Goal: Information Seeking & Learning: Understand process/instructions

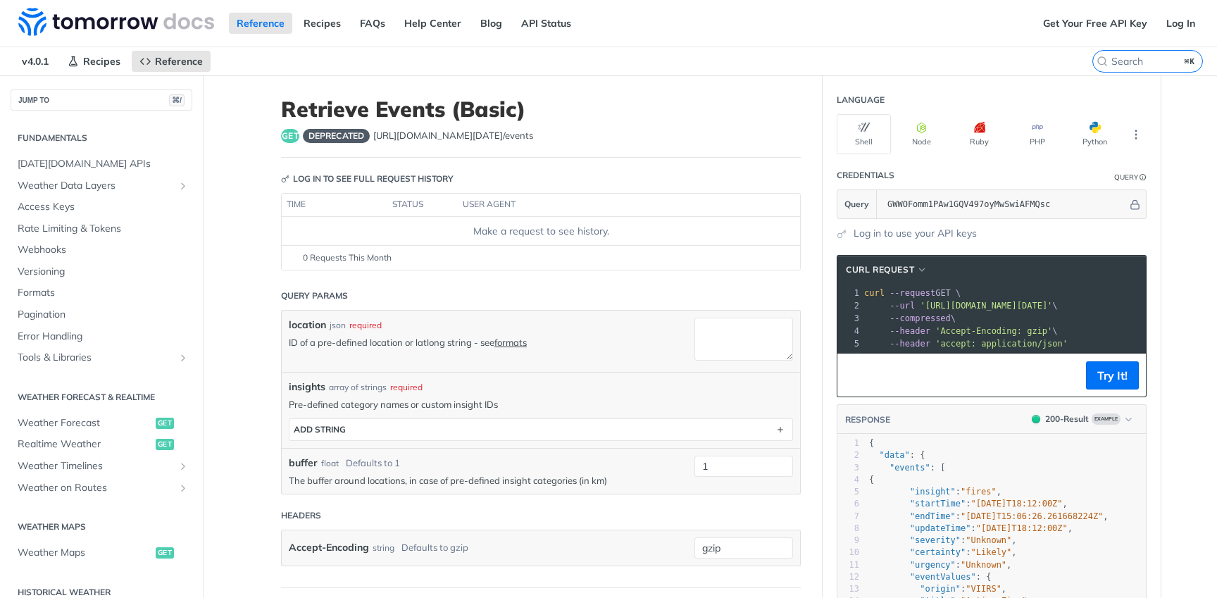
scroll to position [375, 0]
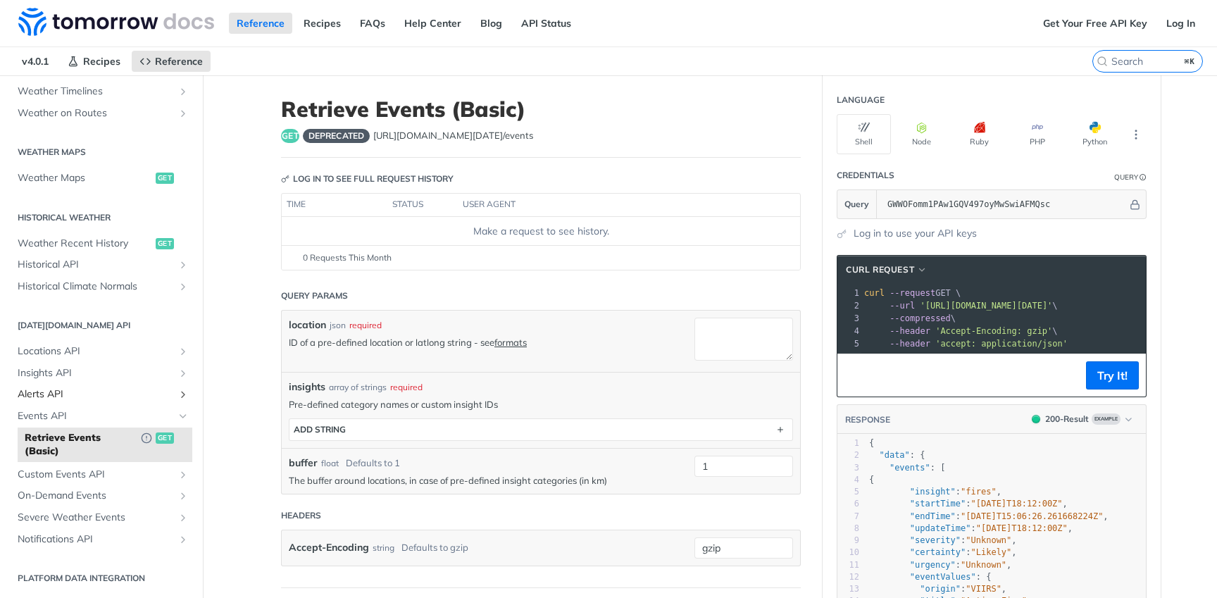
click at [73, 391] on span "Alerts API" at bounding box center [96, 394] width 156 height 14
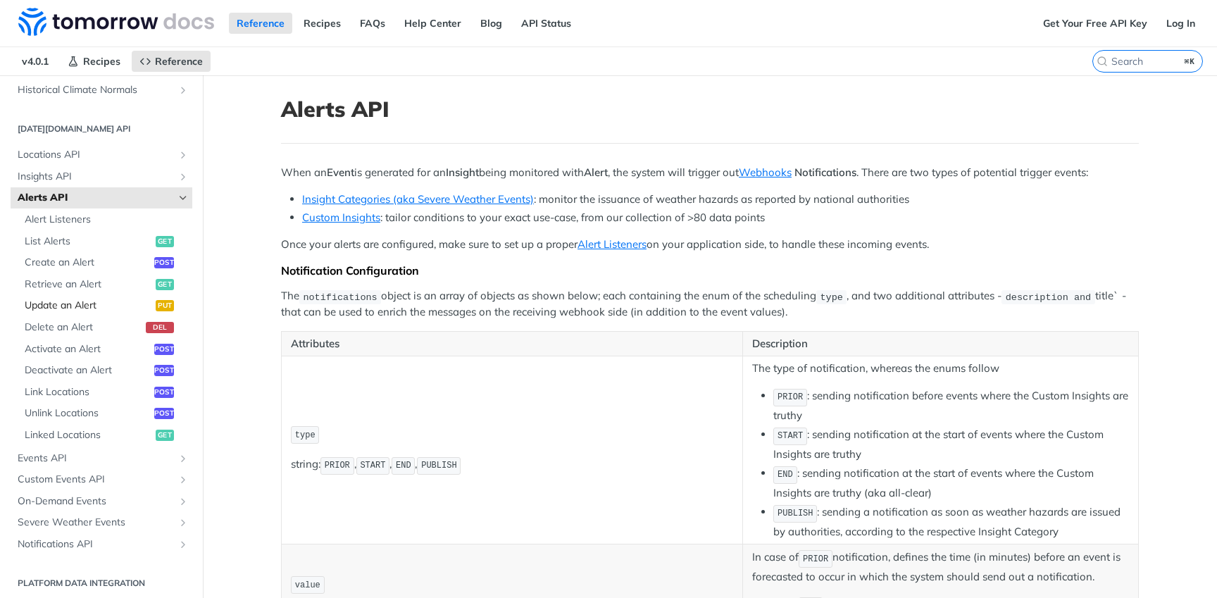
scroll to position [576, 0]
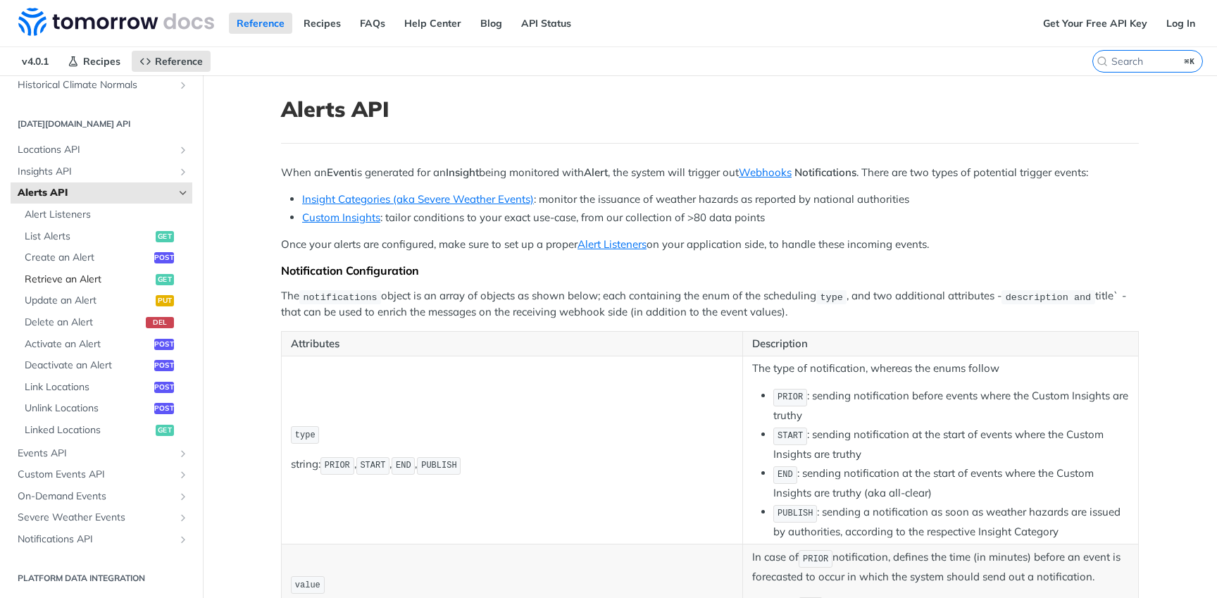
click at [70, 280] on span "Retrieve an Alert" at bounding box center [88, 279] width 127 height 14
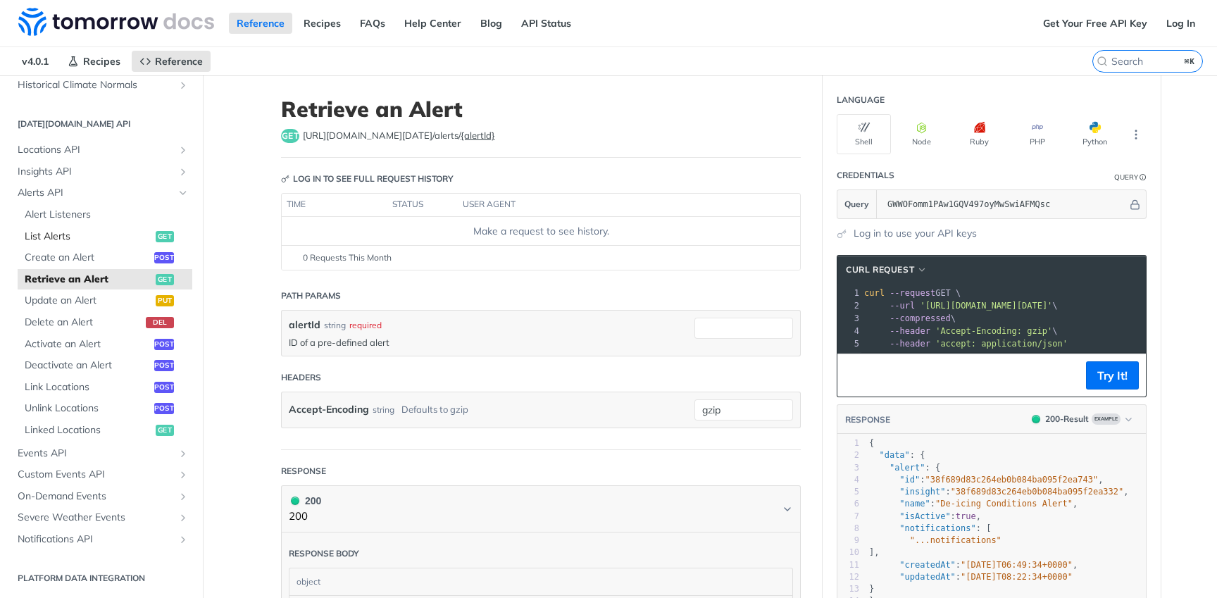
click at [107, 234] on span "List Alerts" at bounding box center [88, 237] width 127 height 14
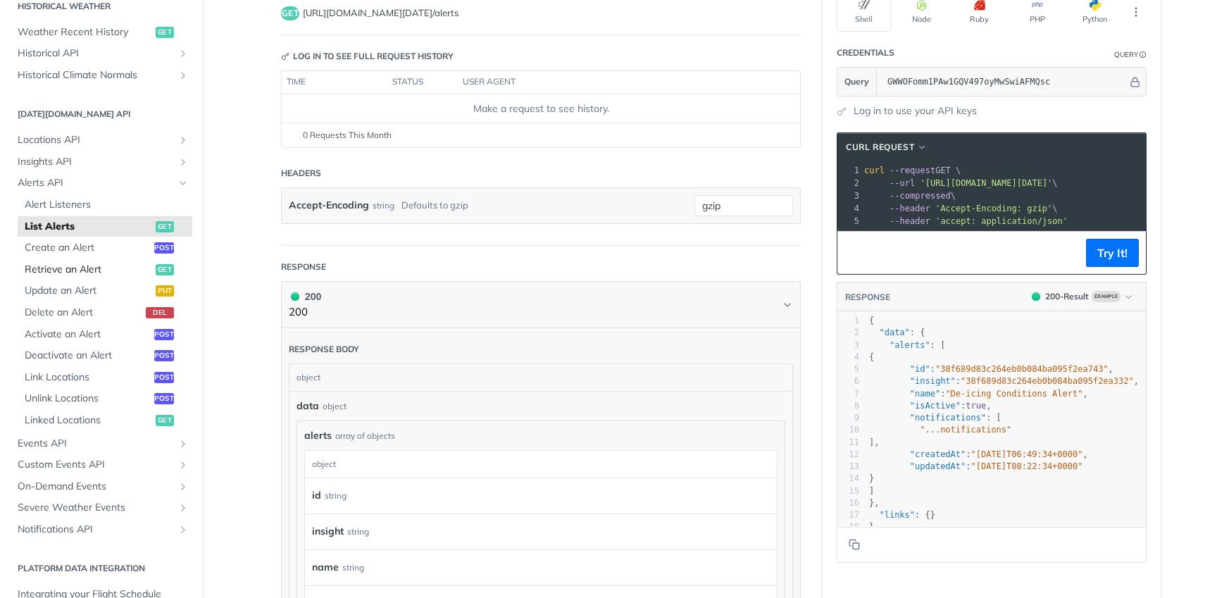
scroll to position [451, 0]
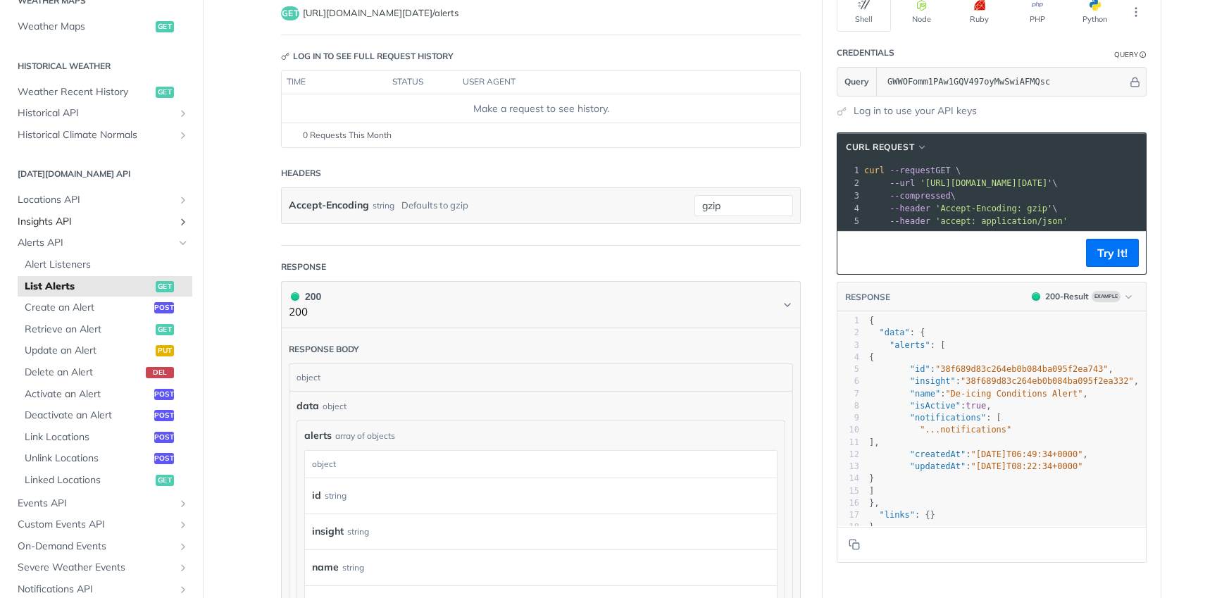
click at [72, 217] on span "Insights API" at bounding box center [96, 222] width 156 height 14
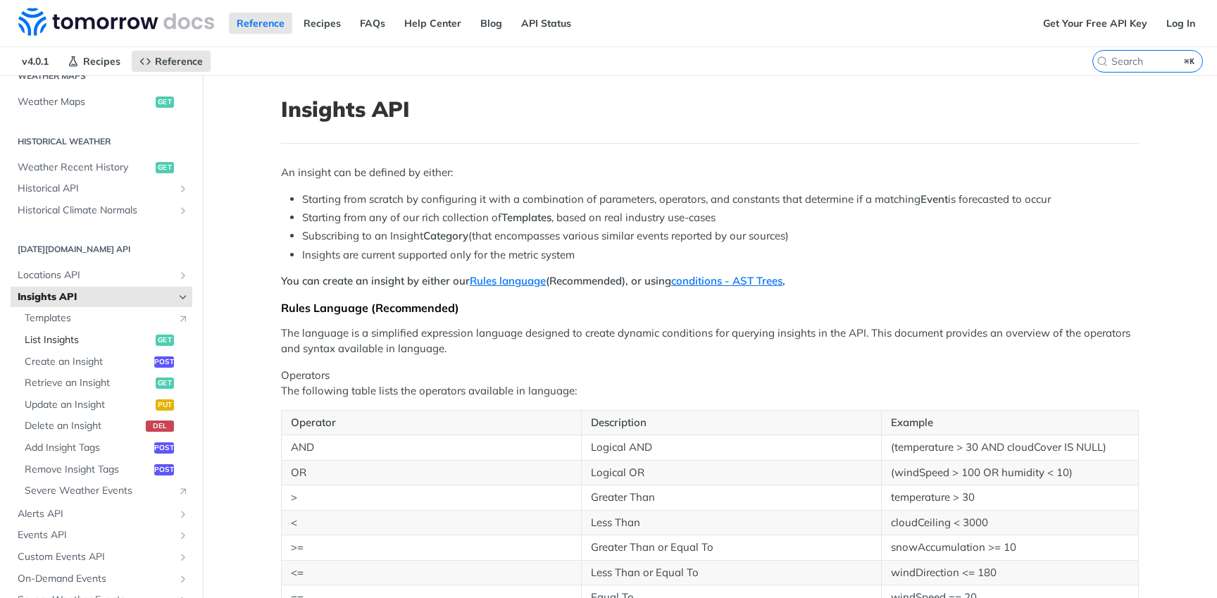
click at [111, 334] on span "List Insights" at bounding box center [88, 340] width 127 height 14
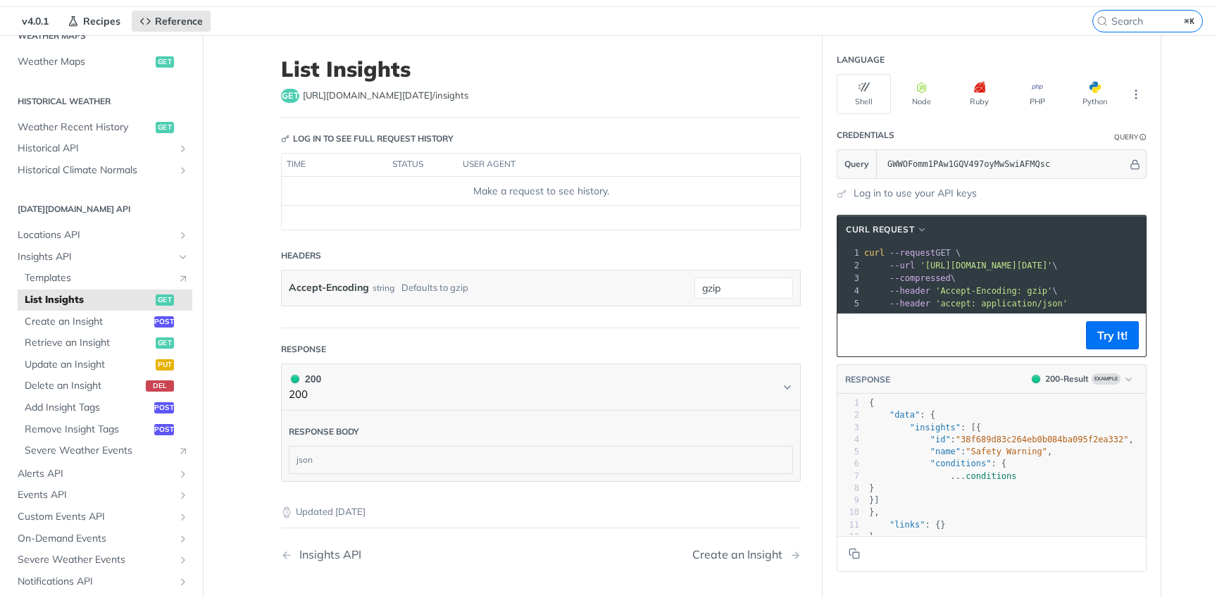
scroll to position [55, 0]
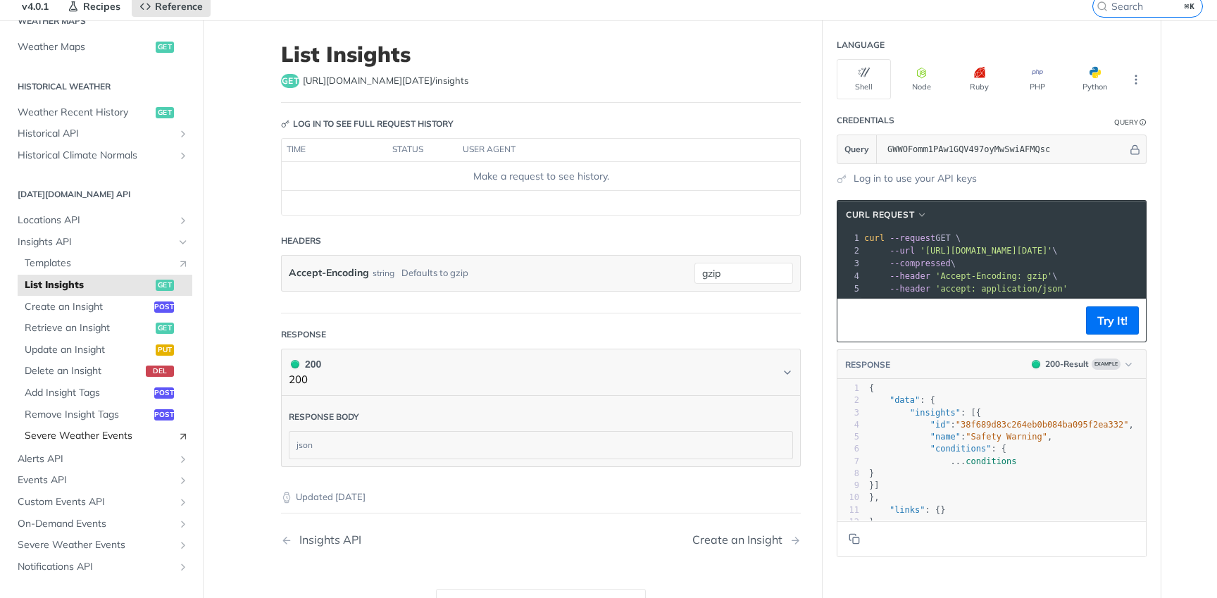
click at [84, 429] on span "Severe Weather Events" at bounding box center [98, 436] width 146 height 14
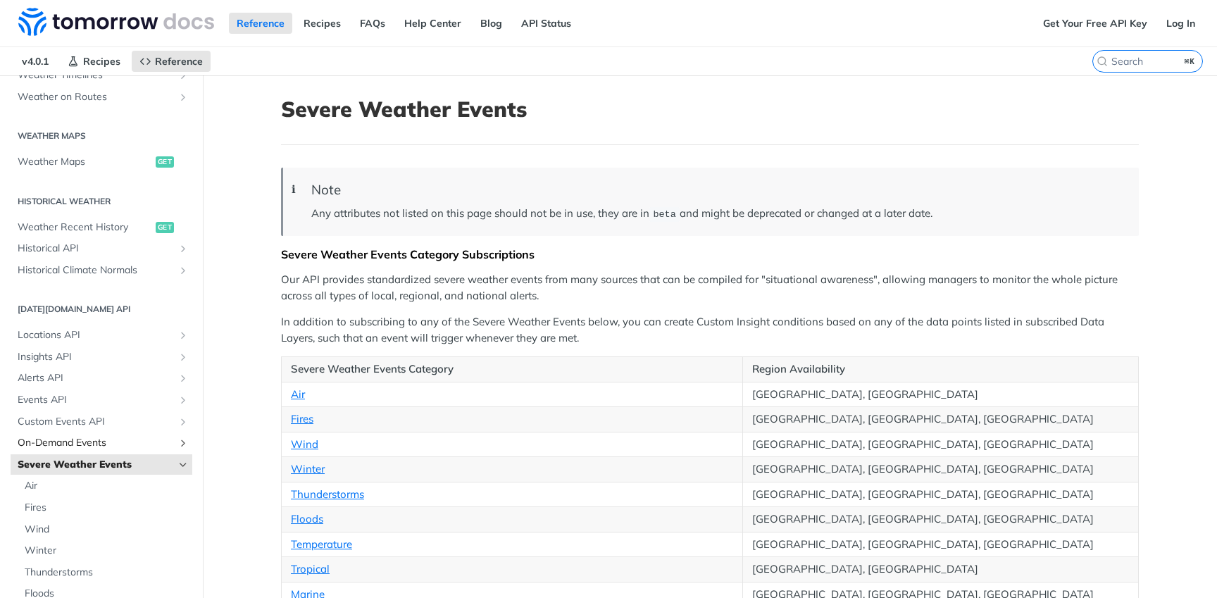
scroll to position [405, 0]
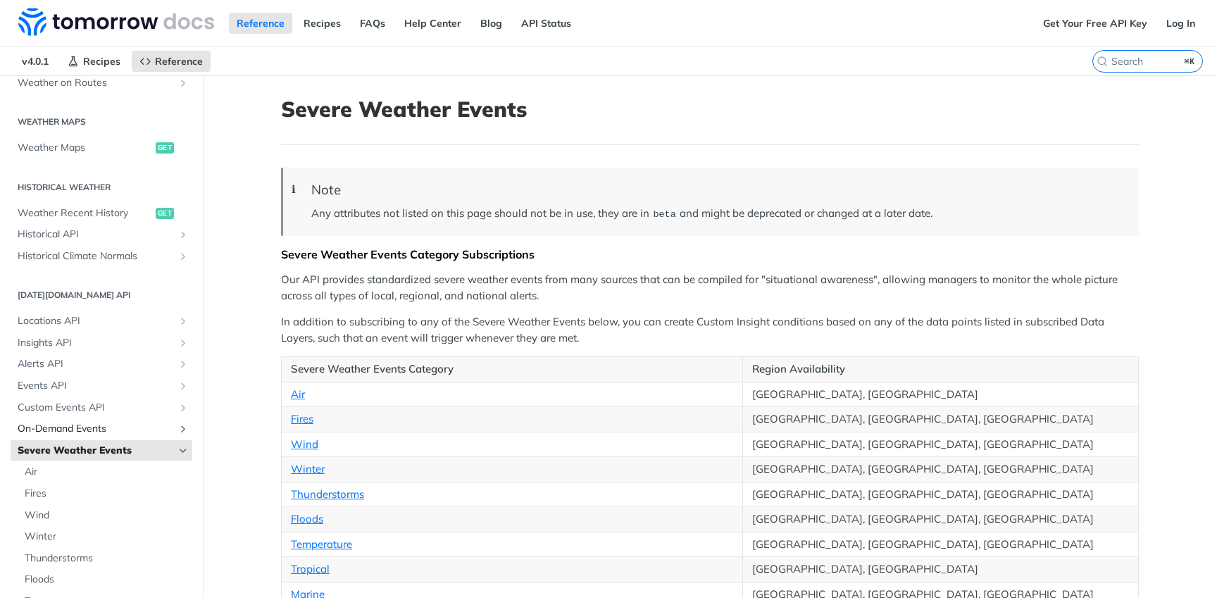
click at [63, 424] on span "On-Demand Events" at bounding box center [96, 429] width 156 height 14
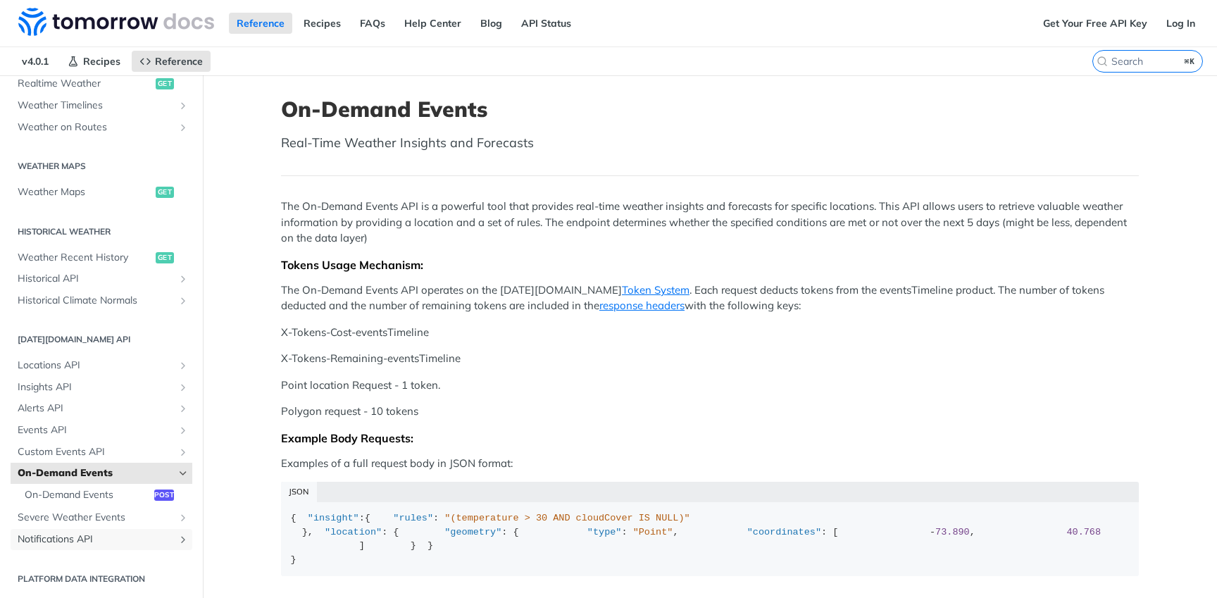
click at [116, 541] on span "Notifications API" at bounding box center [96, 539] width 156 height 14
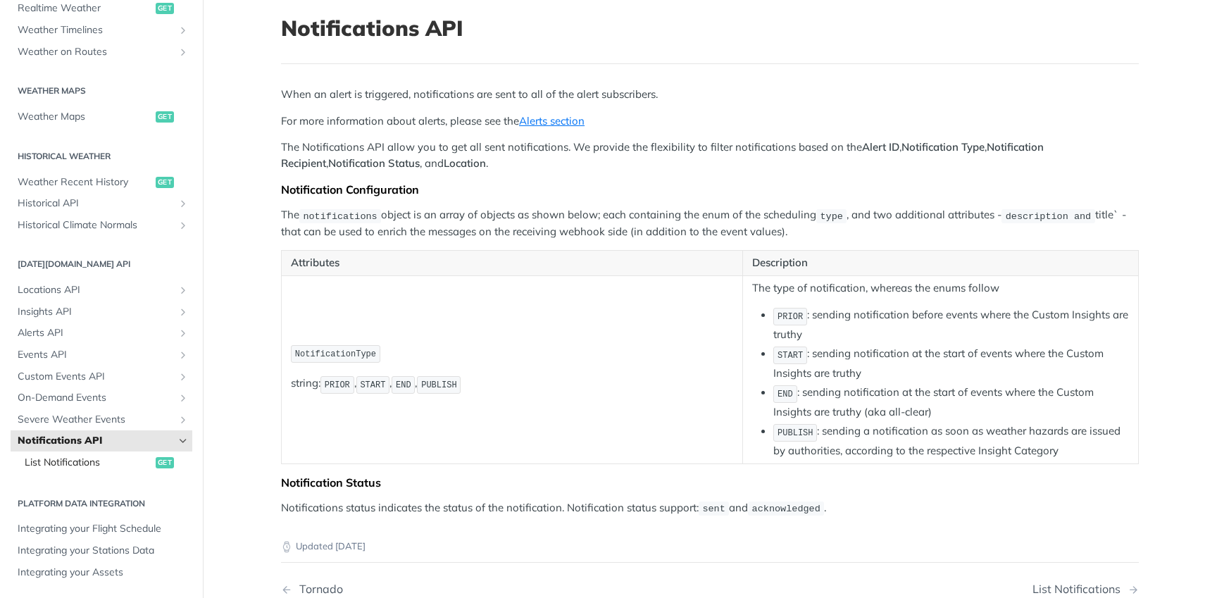
click at [111, 457] on span "List Notifications" at bounding box center [88, 463] width 127 height 14
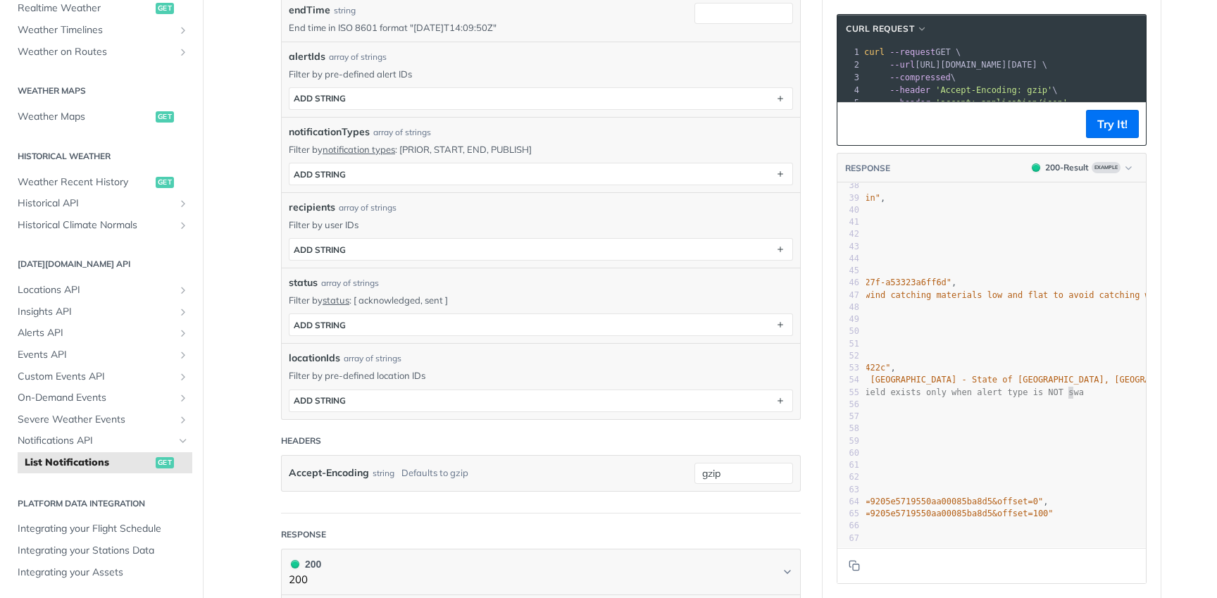
click at [1062, 387] on span "//field exists only when alert type is NOT swa" at bounding box center [967, 392] width 234 height 10
type textarea "NOT"
click at [1062, 387] on span "//field exists only when alert type is NOT swa" at bounding box center [967, 392] width 234 height 10
click at [1076, 387] on span "//field exists only when alert type is NOT swa" at bounding box center [967, 392] width 234 height 10
type textarea "swa"
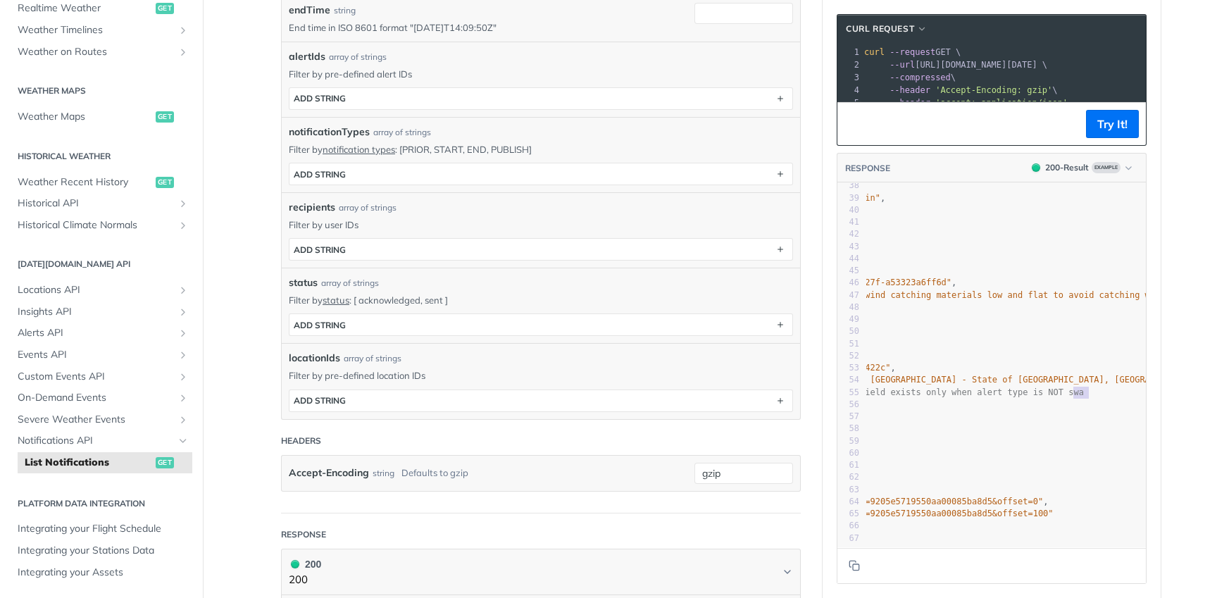
click at [1076, 387] on span "//field exists only when alert type is NOT swa" at bounding box center [967, 392] width 234 height 10
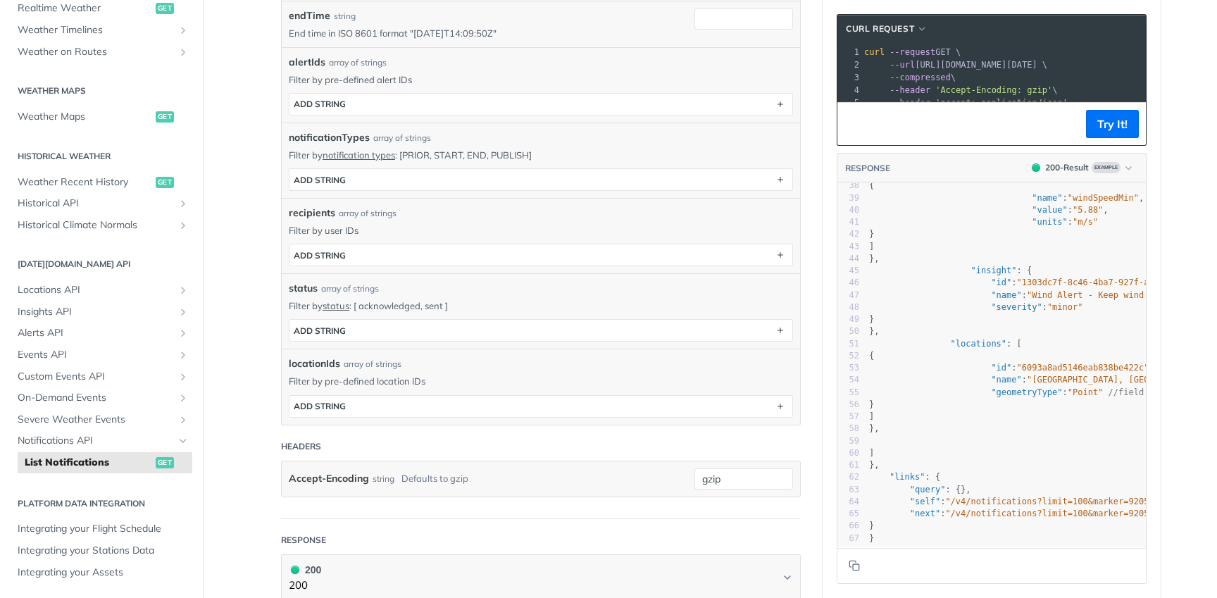
scroll to position [372, 0]
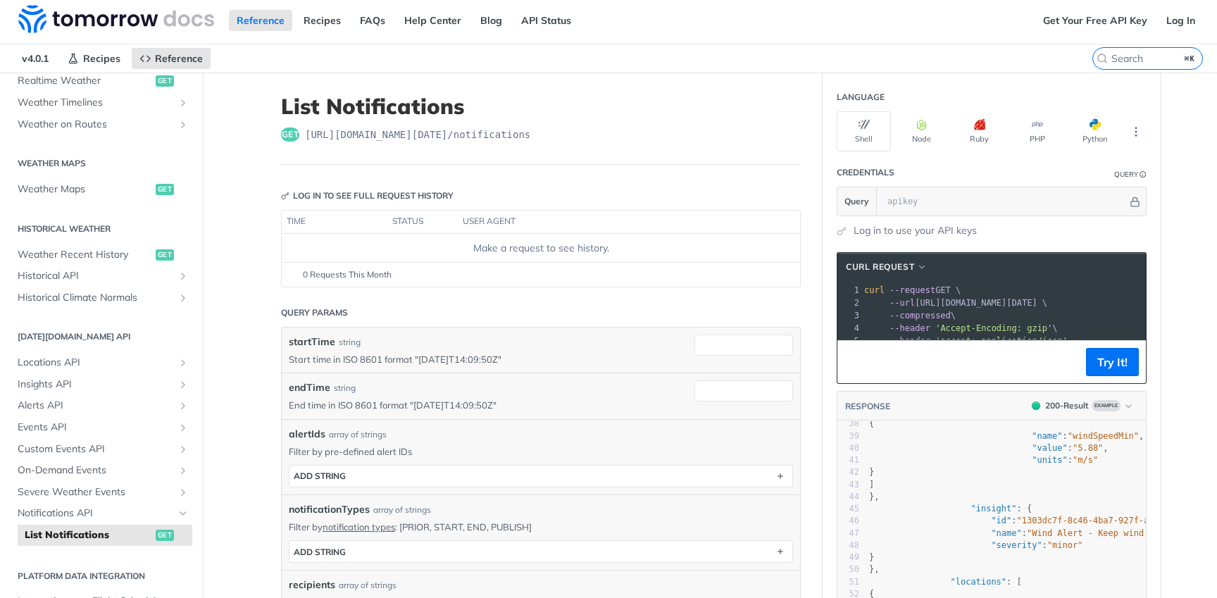
click at [518, 135] on span "[URL][DOMAIN_NAME][DATE] /notifications" at bounding box center [417, 134] width 225 height 14
copy span "notifications"
drag, startPoint x: 511, startPoint y: 361, endPoint x: 414, endPoint y: 361, distance: 97.2
click at [414, 361] on p "Start time in ISO 8601 format "[DATE]T14:09:50Z"" at bounding box center [481, 359] width 384 height 13
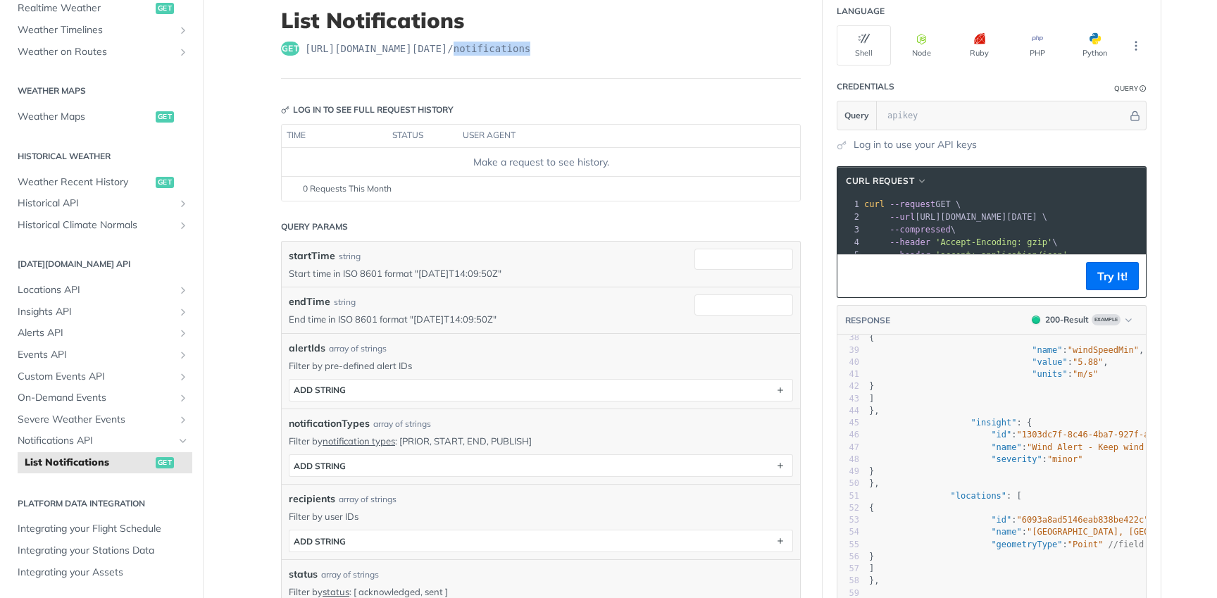
scroll to position [0, 0]
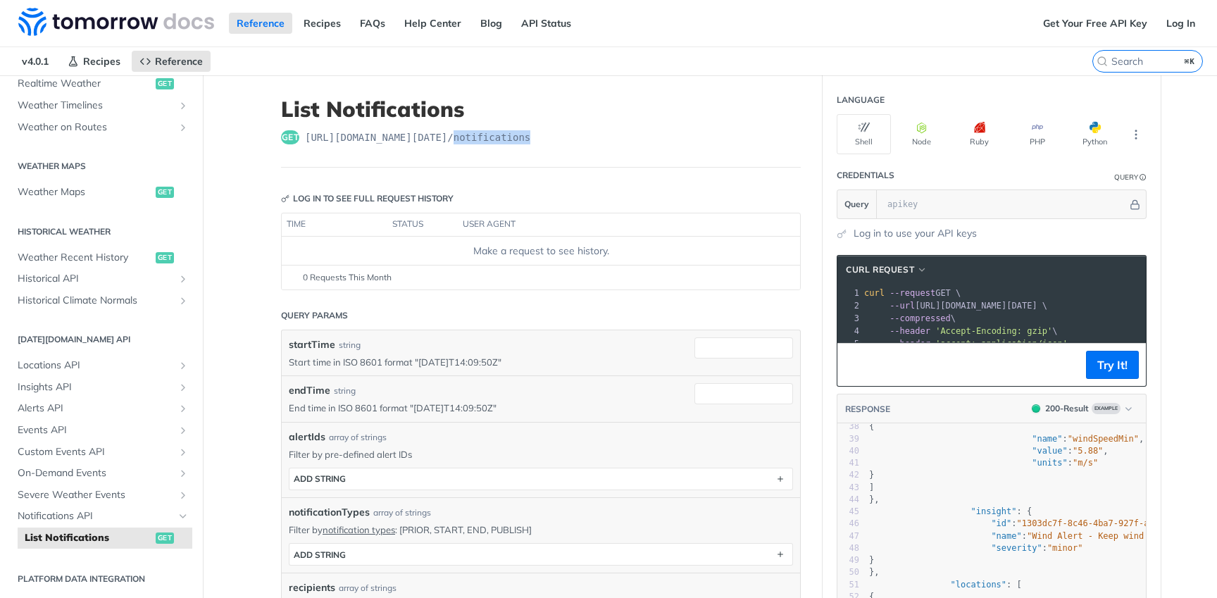
copy p "[DATE]T14:09:50Z"
click at [315, 344] on label "startTime" at bounding box center [312, 344] width 46 height 15
click at [694, 344] on input "startTime" at bounding box center [743, 347] width 99 height 21
click at [315, 344] on label "startTime" at bounding box center [312, 344] width 46 height 15
click at [694, 344] on input "startTime" at bounding box center [743, 347] width 99 height 21
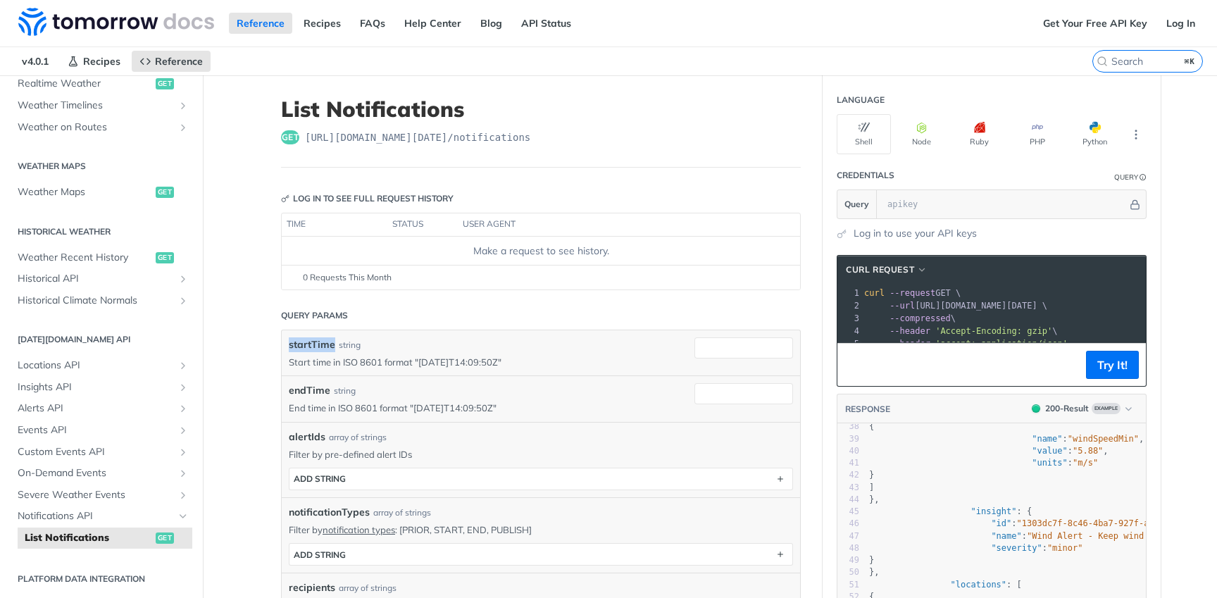
copy label "startTime"
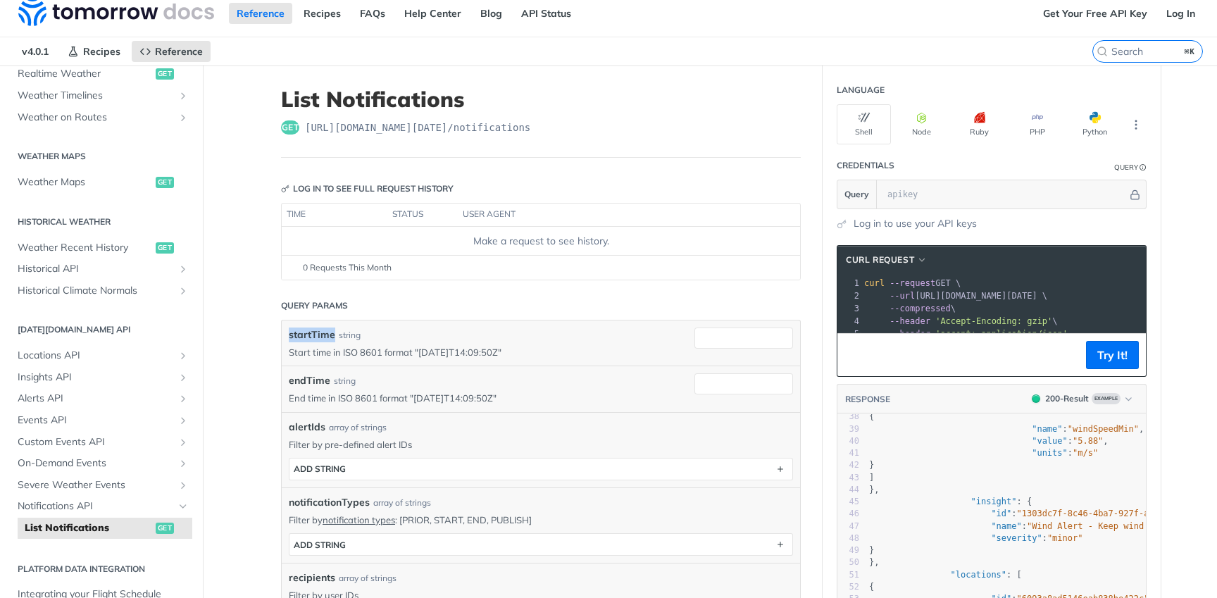
scroll to position [57, 0]
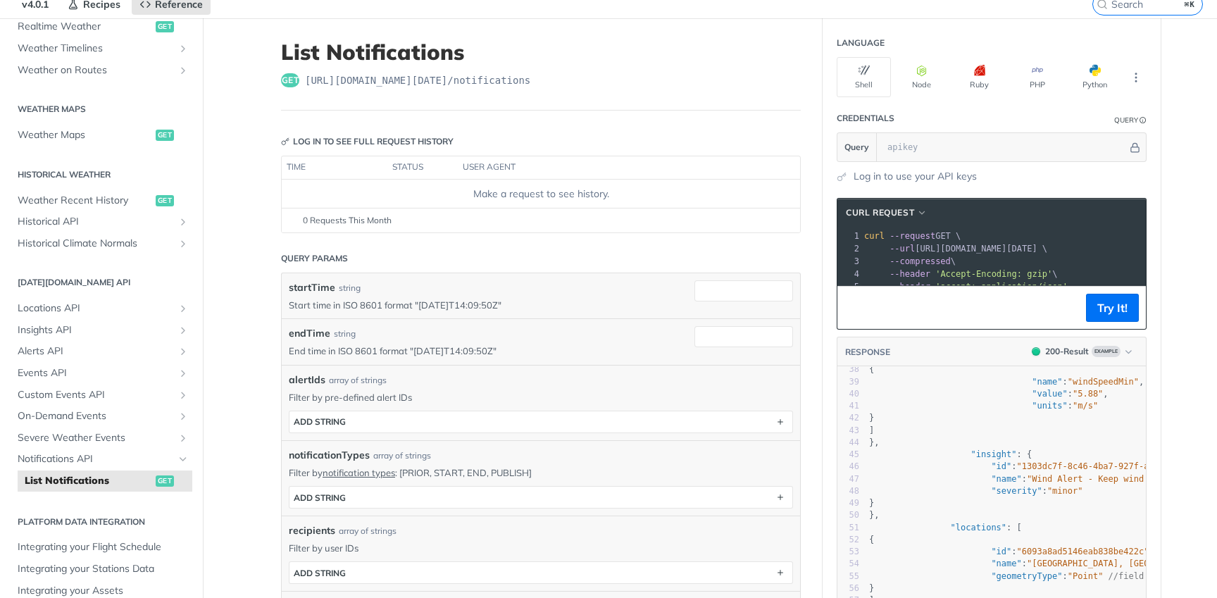
click at [457, 301] on p "Start time in ISO 8601 format "[DATE]T14:09:50Z"" at bounding box center [481, 305] width 384 height 13
drag, startPoint x: 515, startPoint y: 307, endPoint x: 415, endPoint y: 304, distance: 99.3
click at [415, 304] on p "Start time in ISO 8601 format "[DATE]T14:09:50Z"" at bounding box center [481, 305] width 384 height 13
copy p "[DATE]T14:09:50Z"
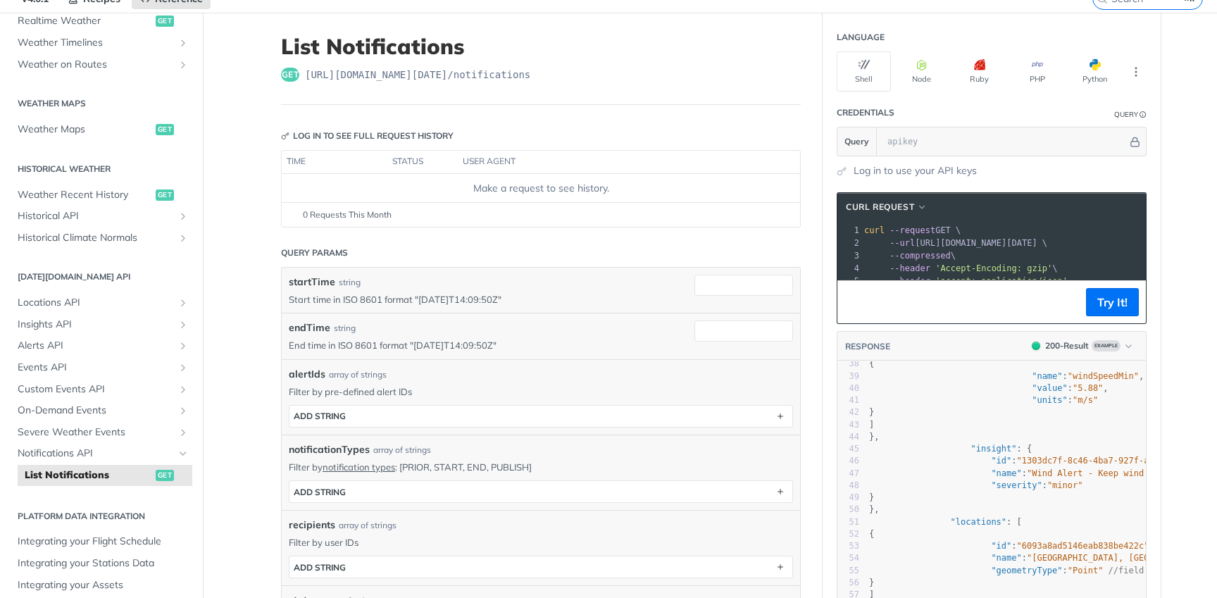
scroll to position [60, 0]
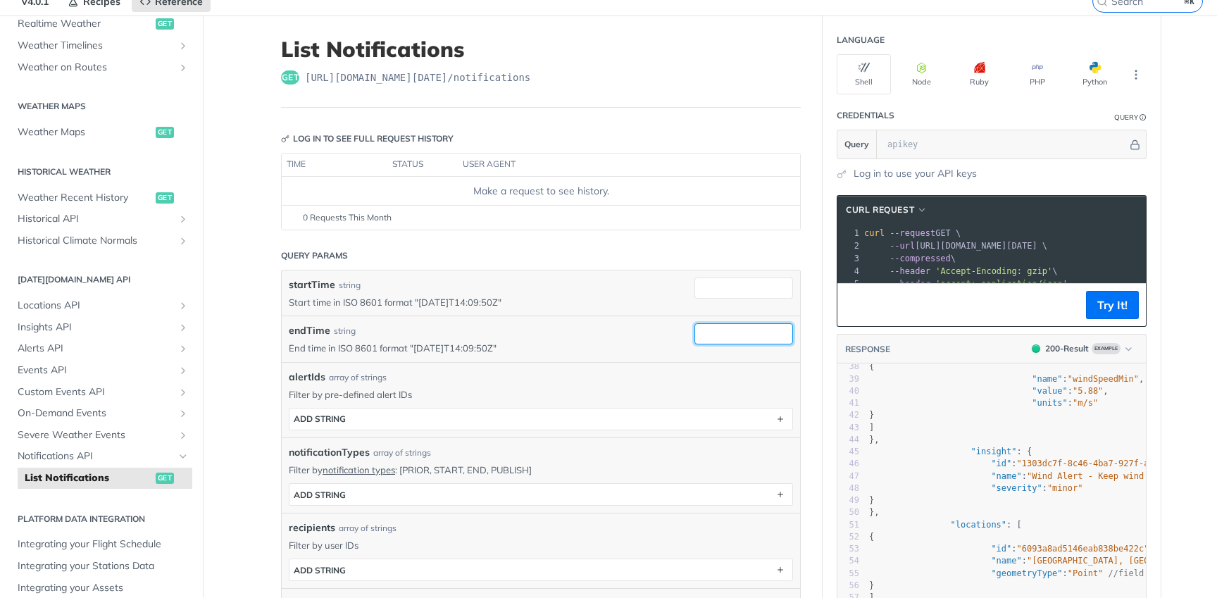
click at [713, 338] on input "endTime" at bounding box center [743, 333] width 99 height 21
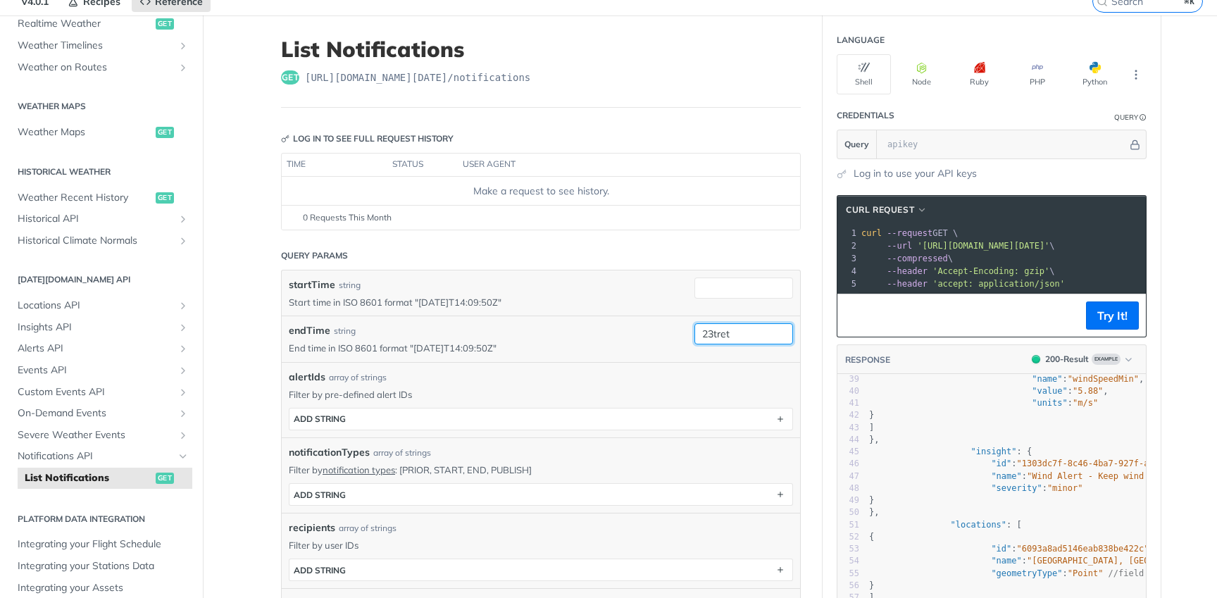
scroll to position [0, 0]
type input "23tret"
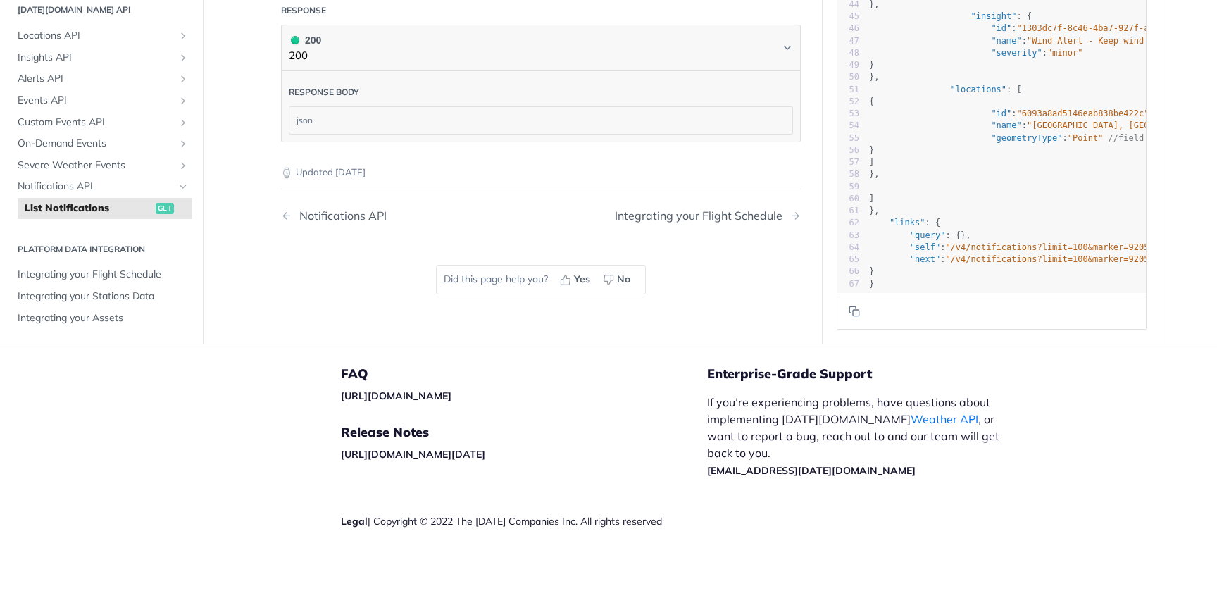
scroll to position [484, 0]
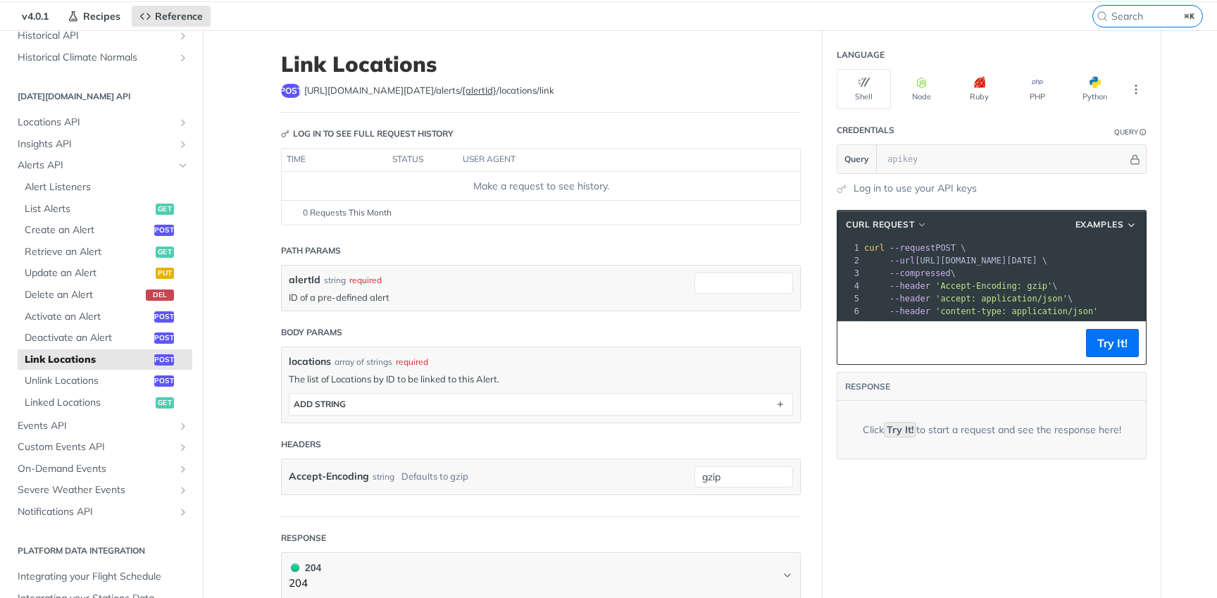
scroll to position [561, 0]
click at [98, 514] on span "Notifications API" at bounding box center [96, 509] width 156 height 14
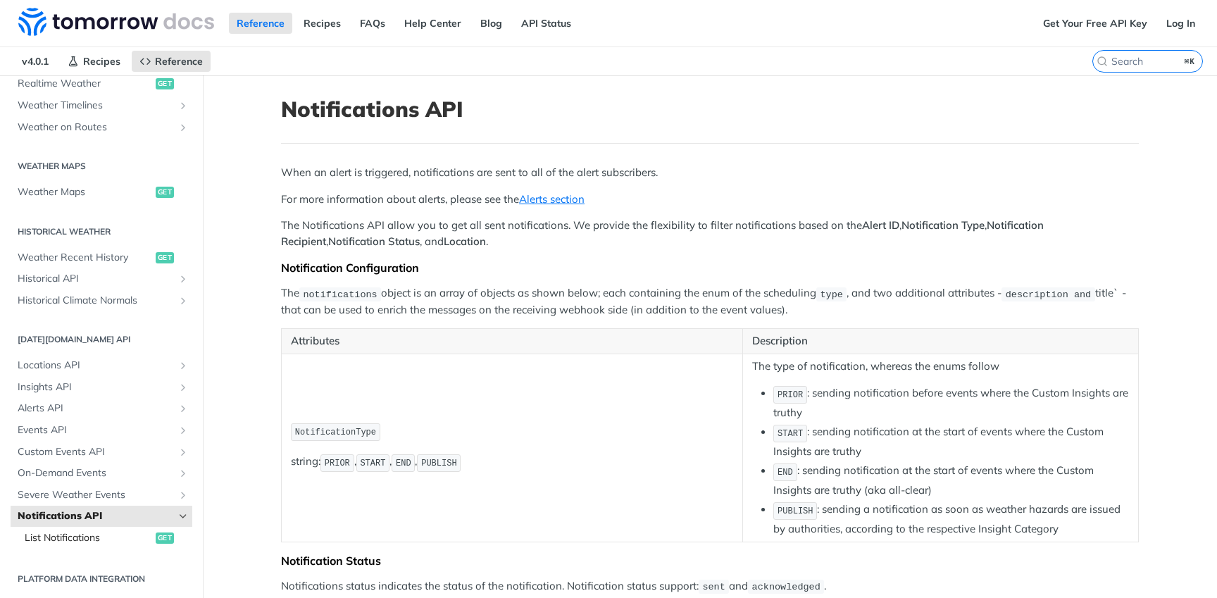
click at [98, 543] on span "List Notifications" at bounding box center [88, 538] width 127 height 14
